Goal: Information Seeking & Learning: Learn about a topic

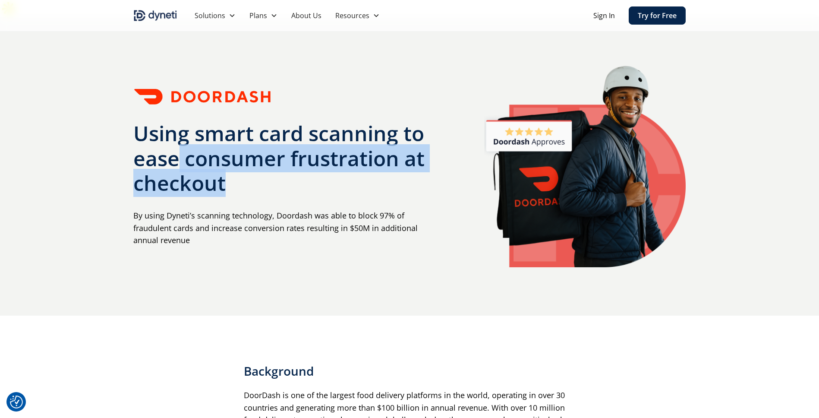
drag, startPoint x: 282, startPoint y: 169, endPoint x: 174, endPoint y: 139, distance: 112.5
click at [174, 139] on h1 "Using smart card scanning to ease consumer frustration at checkout" at bounding box center [284, 158] width 303 height 75
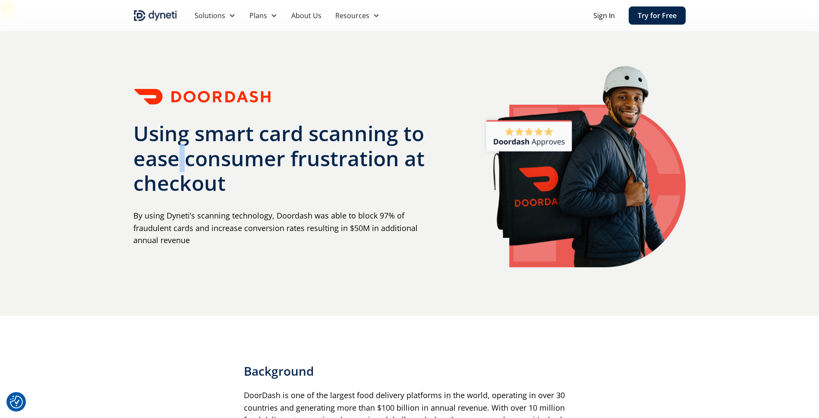
click at [174, 139] on h1 "Using smart card scanning to ease consumer frustration at checkout" at bounding box center [284, 158] width 303 height 75
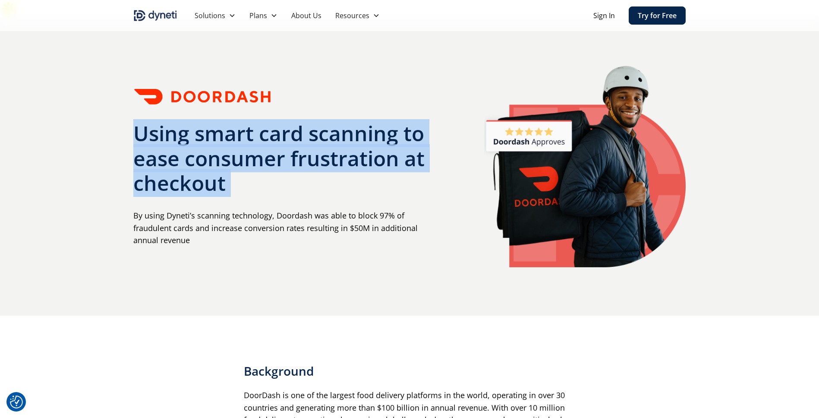
click at [174, 139] on h1 "Using smart card scanning to ease consumer frustration at checkout" at bounding box center [284, 158] width 303 height 75
click at [180, 149] on h1 "Using smart card scanning to ease consumer frustration at checkout" at bounding box center [284, 158] width 303 height 75
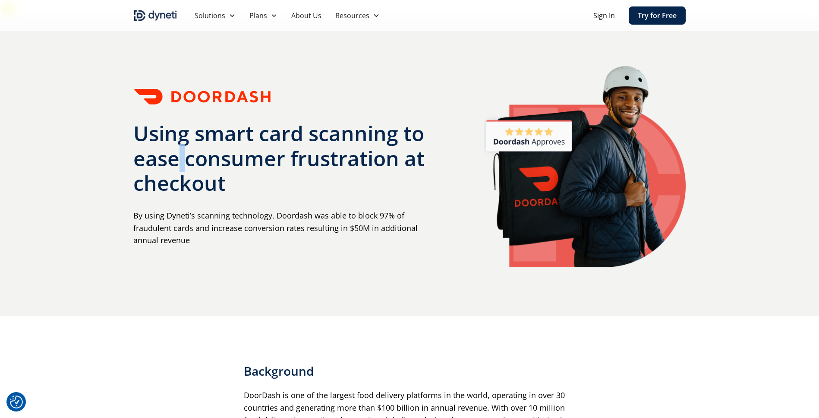
click at [180, 149] on h1 "Using smart card scanning to ease consumer frustration at checkout" at bounding box center [284, 158] width 303 height 75
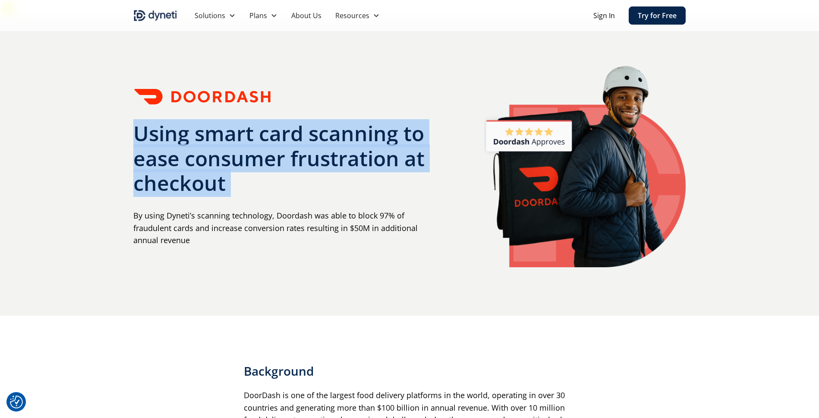
click at [180, 149] on h1 "Using smart card scanning to ease consumer frustration at checkout" at bounding box center [284, 158] width 303 height 75
click at [195, 152] on h1 "Using smart card scanning to ease consumer frustration at checkout" at bounding box center [284, 158] width 303 height 75
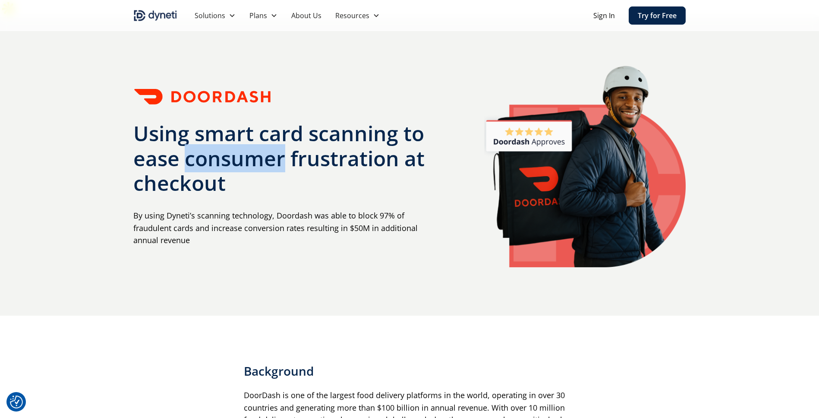
click at [195, 152] on h1 "Using smart card scanning to ease consumer frustration at checkout" at bounding box center [284, 158] width 303 height 75
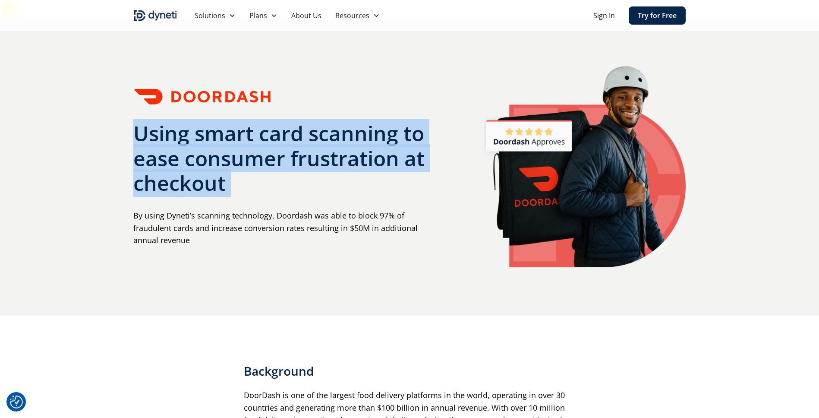
click at [195, 152] on h1 "Using smart card scanning to ease consumer frustration at checkout" at bounding box center [284, 158] width 303 height 75
click at [214, 163] on h1 "Using smart card scanning to ease consumer frustration at checkout" at bounding box center [284, 158] width 303 height 75
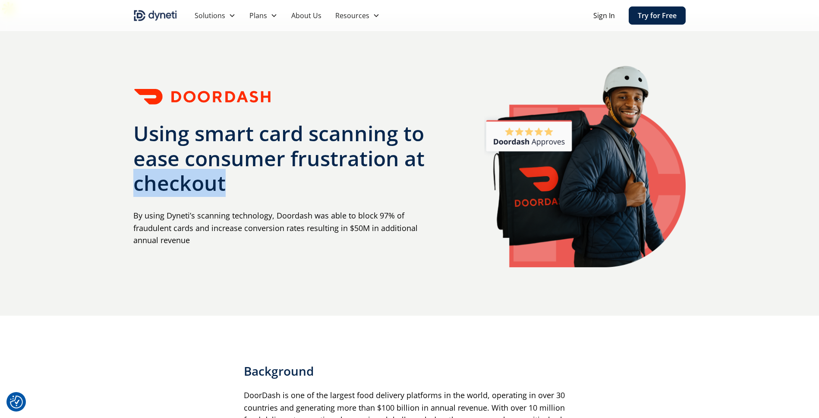
click at [214, 163] on h1 "Using smart card scanning to ease consumer frustration at checkout" at bounding box center [284, 158] width 303 height 75
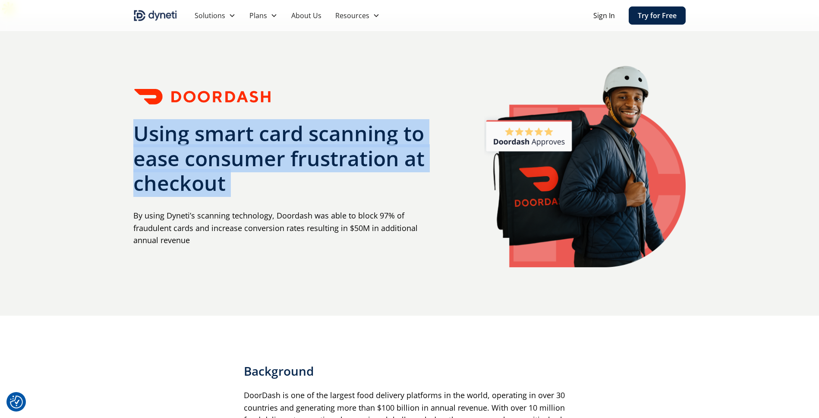
click at [214, 163] on h1 "Using smart card scanning to ease consumer frustration at checkout" at bounding box center [284, 158] width 303 height 75
click at [230, 161] on h1 "Using smart card scanning to ease consumer frustration at checkout" at bounding box center [284, 158] width 303 height 75
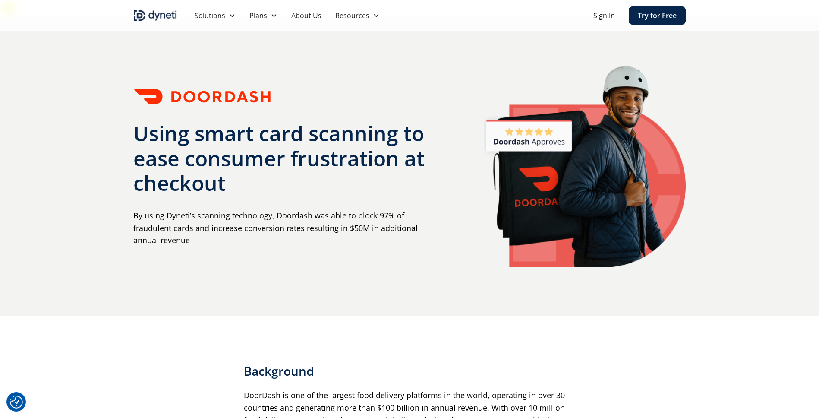
click at [230, 161] on h1 "Using smart card scanning to ease consumer frustration at checkout" at bounding box center [284, 158] width 303 height 75
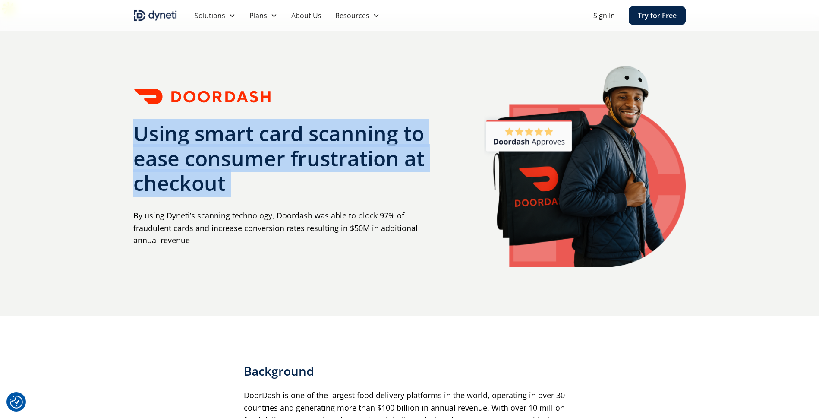
click at [230, 161] on h1 "Using smart card scanning to ease consumer frustration at checkout" at bounding box center [284, 158] width 303 height 75
click at [225, 171] on h1 "Using smart card scanning to ease consumer frustration at checkout" at bounding box center [284, 158] width 303 height 75
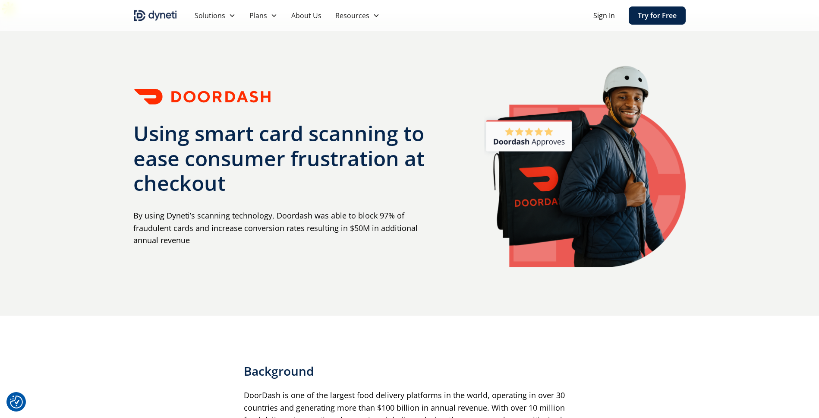
click at [225, 171] on h1 "Using smart card scanning to ease consumer frustration at checkout" at bounding box center [284, 158] width 303 height 75
click at [215, 139] on h1 "Using smart card scanning to ease consumer frustration at checkout" at bounding box center [284, 158] width 303 height 75
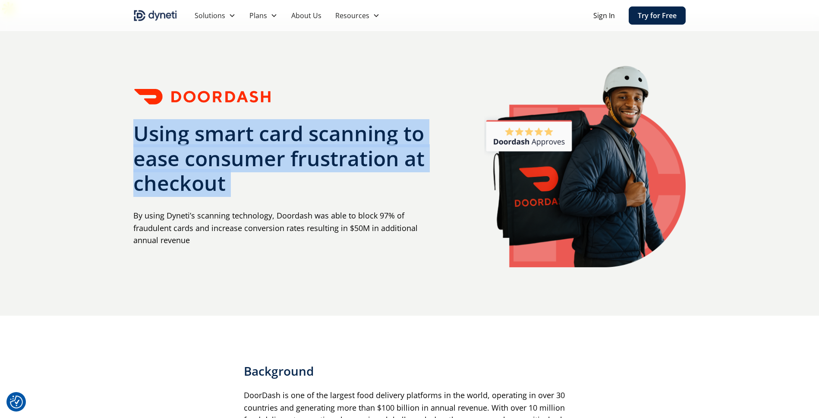
click at [215, 139] on h1 "Using smart card scanning to ease consumer frustration at checkout" at bounding box center [284, 158] width 303 height 75
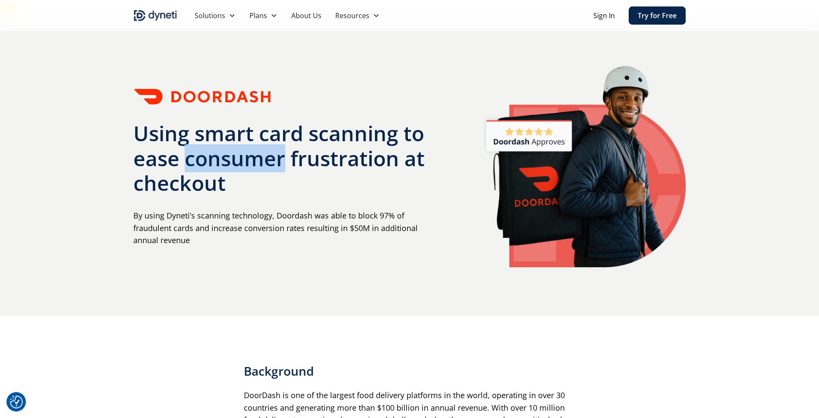
click at [215, 139] on h1 "Using smart card scanning to ease consumer frustration at checkout" at bounding box center [284, 158] width 303 height 75
click at [284, 121] on h1 "Using smart card scanning to ease consumer frustration at checkout" at bounding box center [284, 158] width 303 height 75
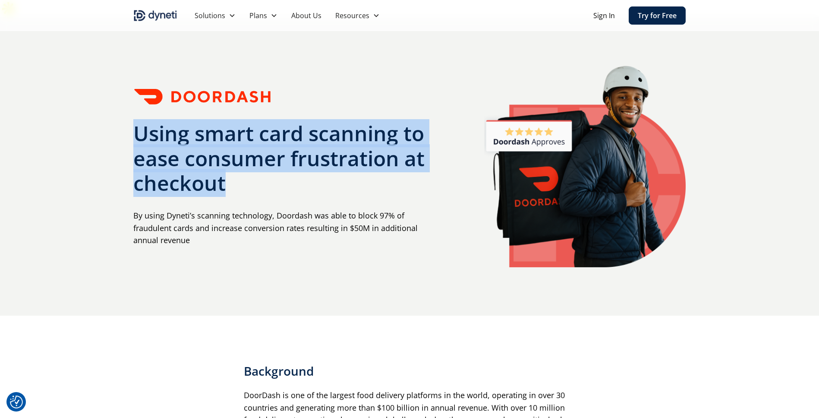
drag, startPoint x: 244, startPoint y: 163, endPoint x: 127, endPoint y: 120, distance: 124.2
click at [127, 120] on div "Using smart card scanning to ease consumer frustration at checkout By using Dyn…" at bounding box center [409, 166] width 819 height 298
copy h1 "Using smart card scanning to ease consumer frustration at checkout"
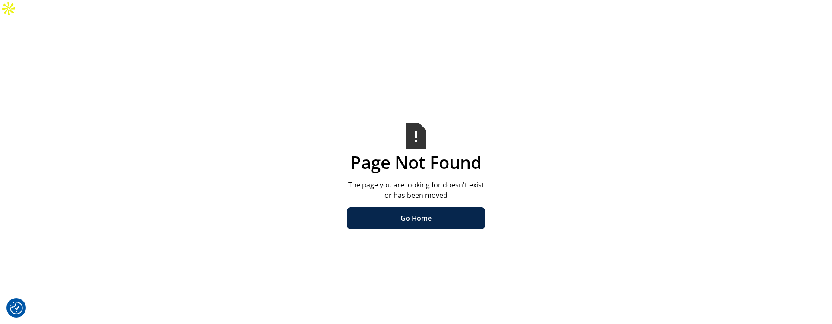
click at [423, 207] on link "Go Home" at bounding box center [416, 218] width 138 height 22
click at [414, 210] on link "Go Home" at bounding box center [416, 218] width 138 height 22
click at [412, 207] on link "Go Home" at bounding box center [416, 218] width 138 height 22
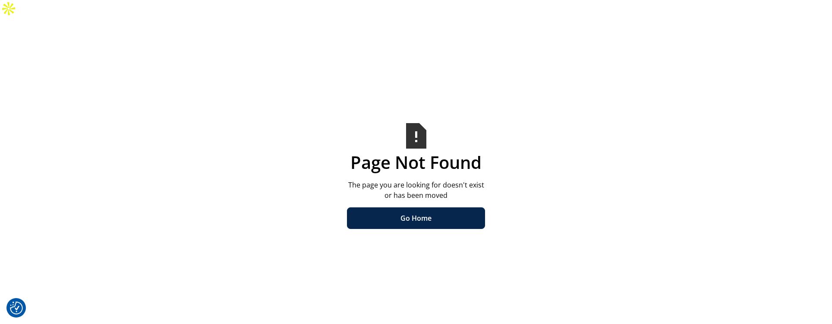
click at [412, 207] on link "Go Home" at bounding box center [416, 218] width 138 height 22
click at [455, 207] on link "Go Home" at bounding box center [416, 218] width 138 height 22
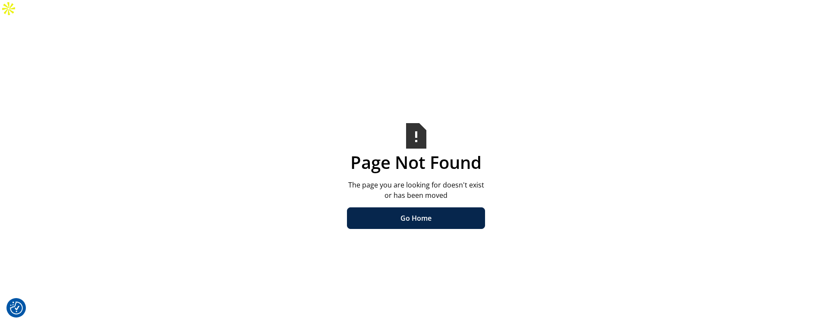
click at [455, 207] on link "Go Home" at bounding box center [416, 218] width 138 height 22
